Goal: Find specific page/section: Find specific page/section

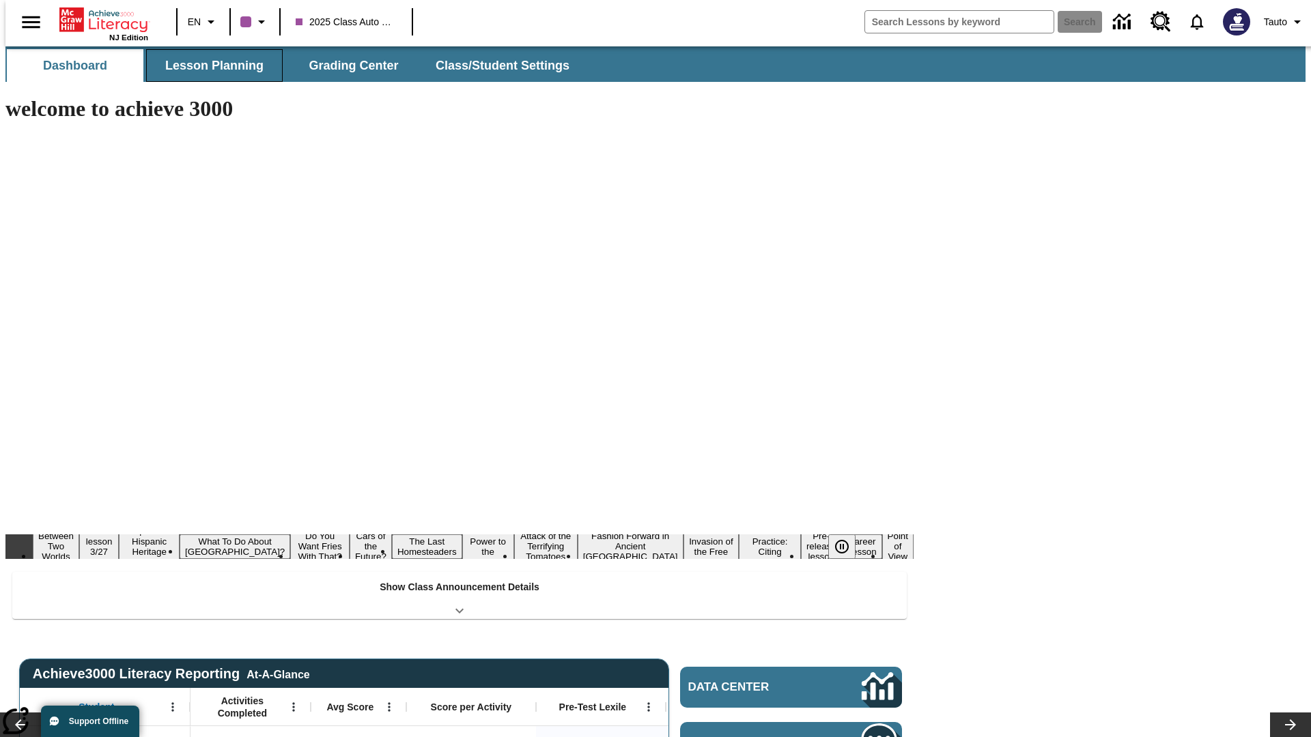
click at [209, 66] on button "Lesson Planning" at bounding box center [214, 65] width 137 height 33
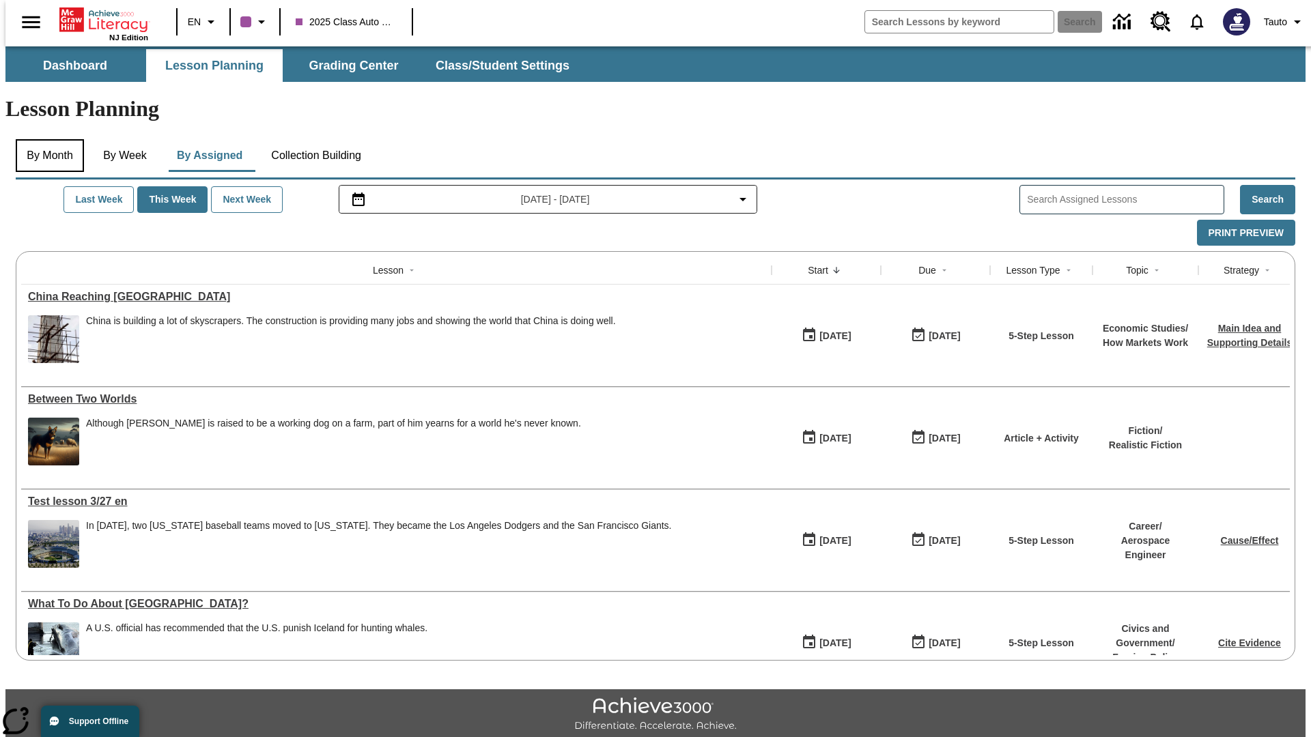
click at [46, 139] on button "By Month" at bounding box center [50, 155] width 68 height 33
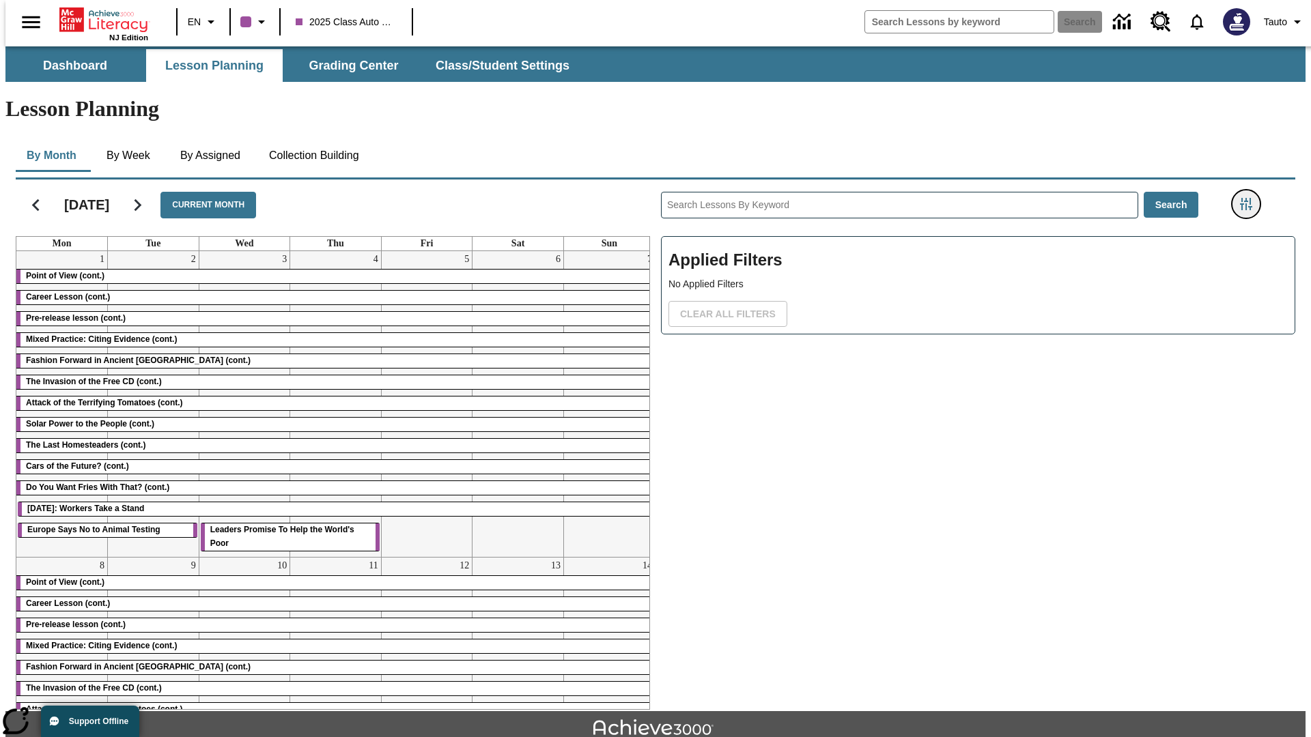
click at [1250, 198] on icon "Filters Side menu" at bounding box center [1246, 204] width 12 height 12
